Goal: Find specific page/section

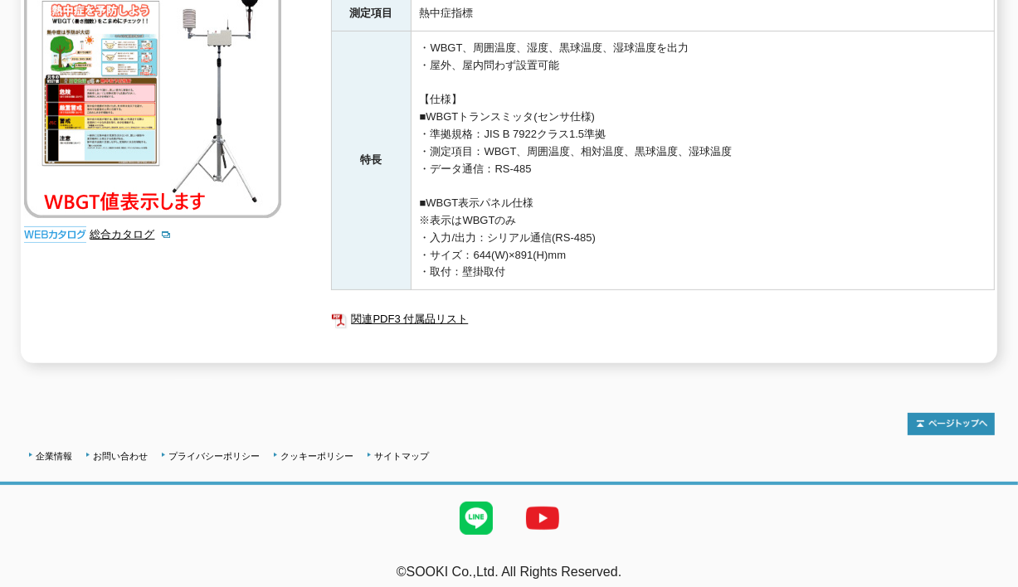
scroll to position [115, 0]
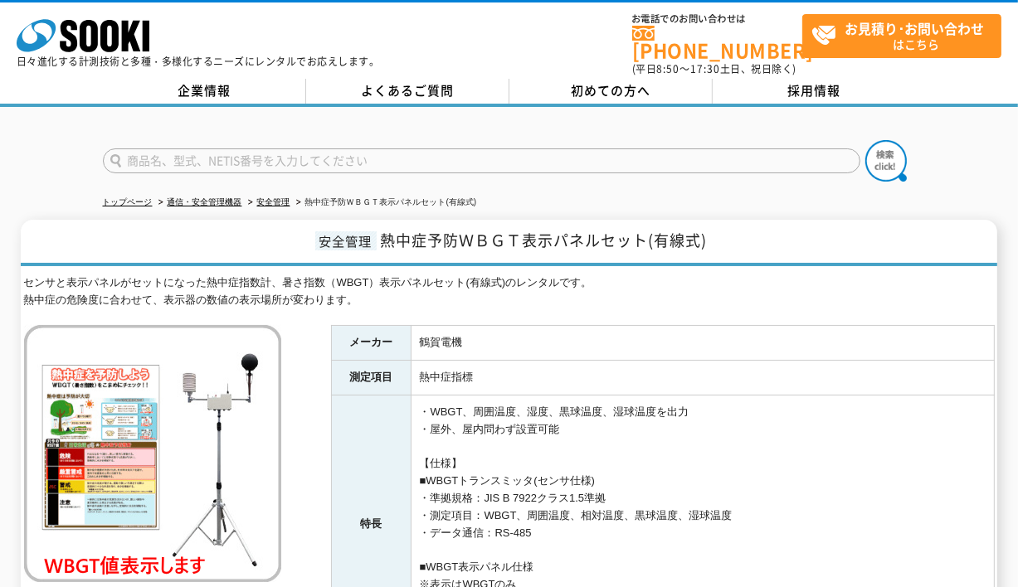
click at [375, 231] on span "安全管理" at bounding box center [345, 240] width 61 height 19
click at [391, 229] on span "熱中症予防ＷＢＧＴ表示パネルセット(有線式)" at bounding box center [544, 240] width 327 height 22
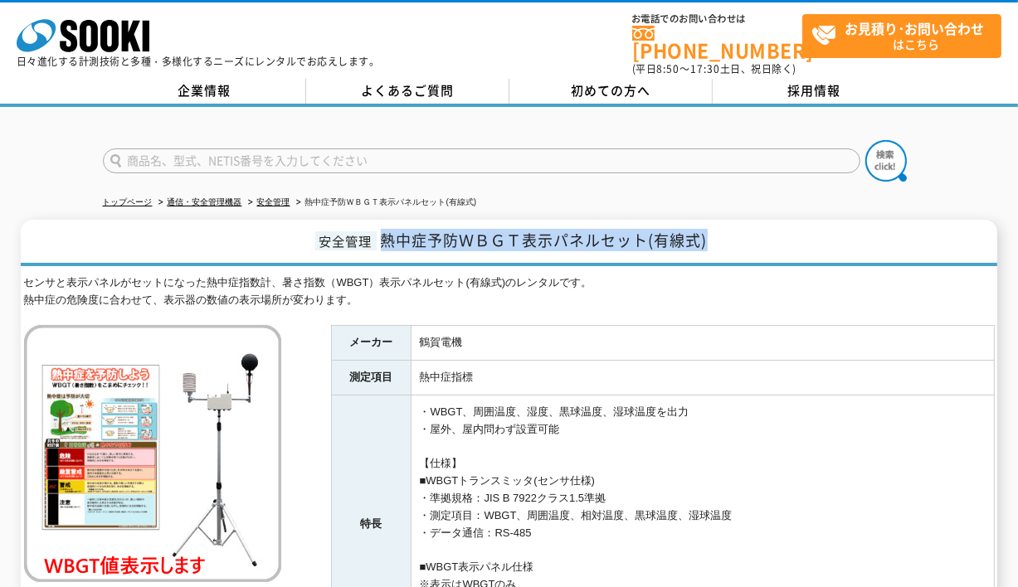
drag, startPoint x: 385, startPoint y: 226, endPoint x: 766, endPoint y: 231, distance: 381.6
click at [766, 231] on h1 "安全管理 熱中症予防ＷＢＧＴ表示パネルセット(有線式)" at bounding box center [509, 243] width 977 height 46
drag, startPoint x: 766, startPoint y: 231, endPoint x: 686, endPoint y: 228, distance: 80.5
copy span "熱中症予防ＷＢＧＴ表示パネルセット(有線式)"
